Goal: Find contact information: Find contact information

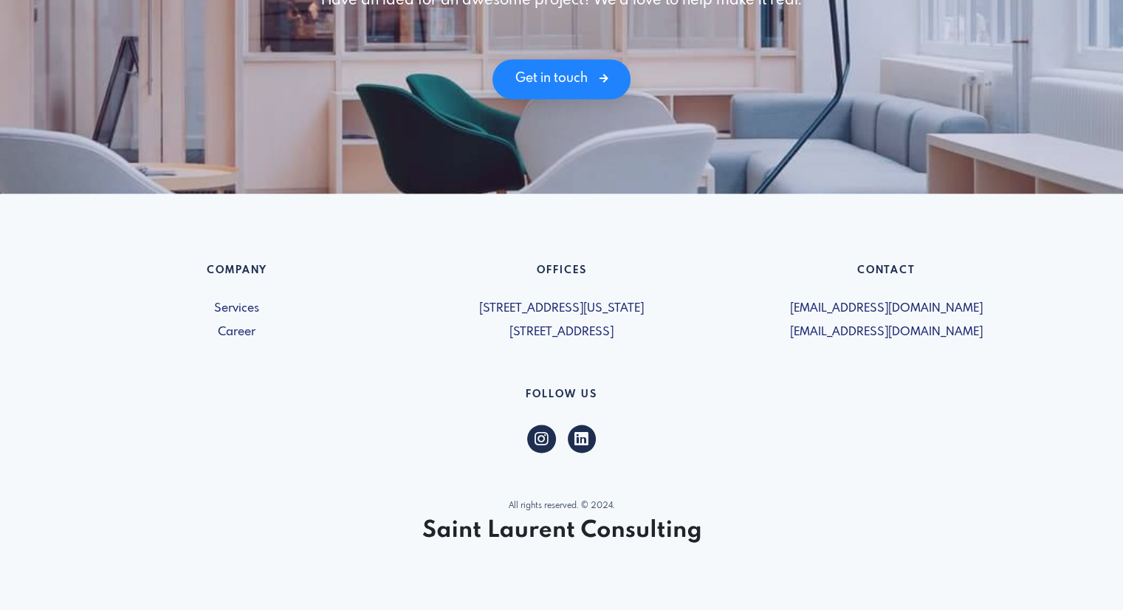
scroll to position [2108, 0]
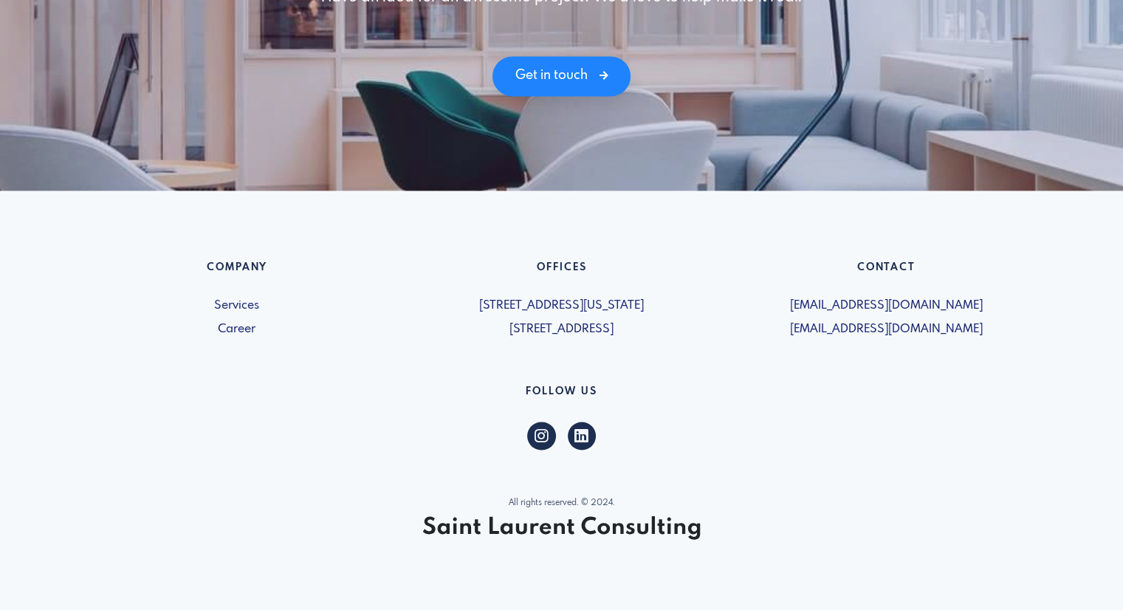
drag, startPoint x: 428, startPoint y: 325, endPoint x: 567, endPoint y: 349, distance: 140.8
click at [567, 349] on div "Company Services Career Offices [STREET_ADDRESS][US_STATE] [STREET_ADDRESS] Con…" at bounding box center [562, 400] width 974 height 279
click at [567, 349] on div "Company Services Career Offices 5019-1460 Broadway New York, NY 10036, USA 600 …" at bounding box center [562, 400] width 974 height 279
drag, startPoint x: 467, startPoint y: 323, endPoint x: 625, endPoint y: 323, distance: 158.0
click at [625, 323] on span "[STREET_ADDRESS]" at bounding box center [561, 329] width 307 height 18
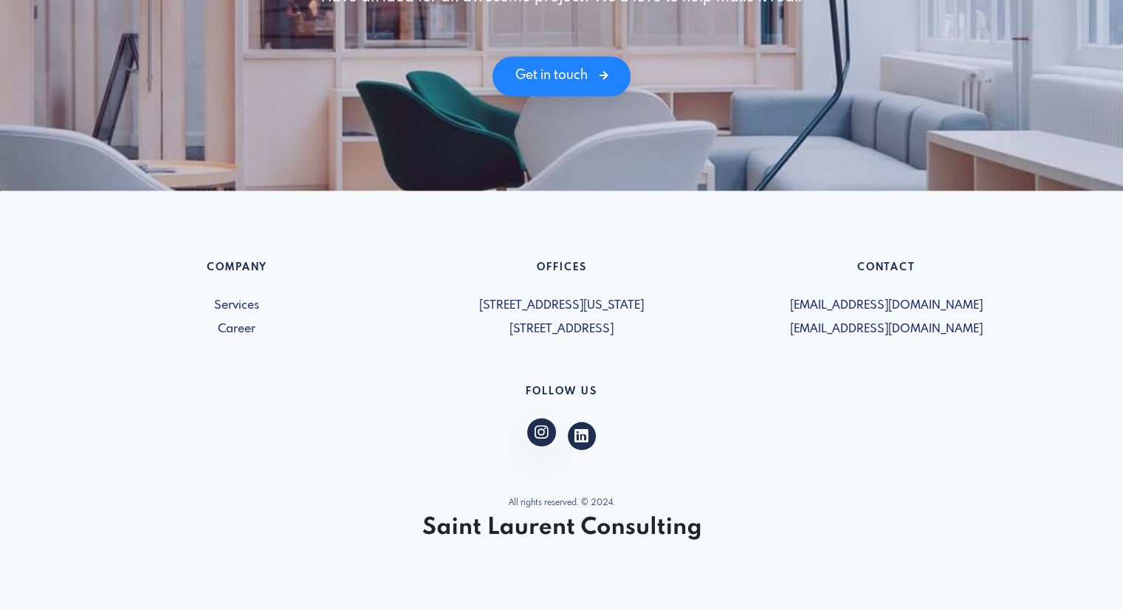
click at [541, 433] on icon at bounding box center [541, 432] width 14 height 12
